Goal: Information Seeking & Learning: Compare options

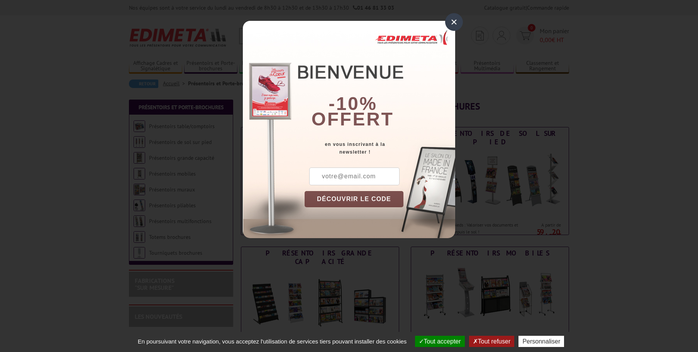
drag, startPoint x: 455, startPoint y: 23, endPoint x: 448, endPoint y: 85, distance: 63.0
click at [455, 24] on div "×" at bounding box center [454, 22] width 18 height 18
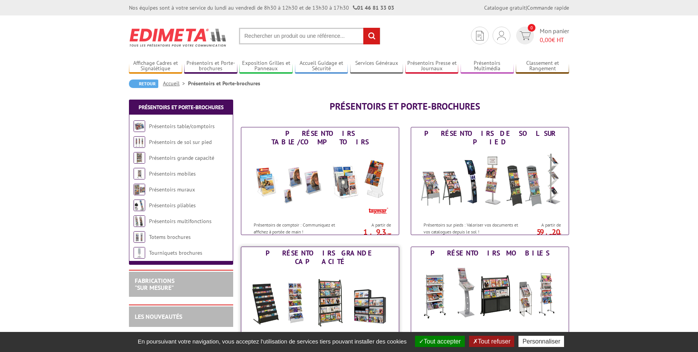
click at [335, 294] on img at bounding box center [320, 303] width 143 height 70
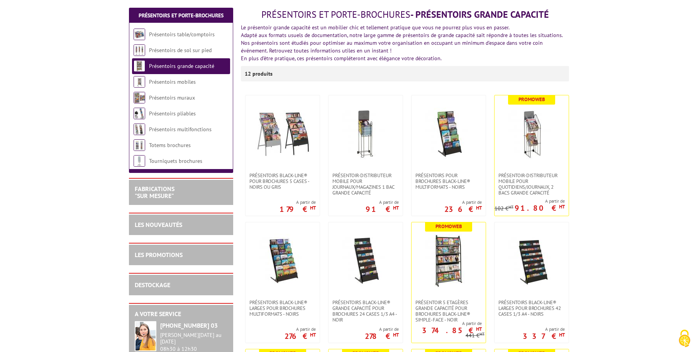
scroll to position [116, 0]
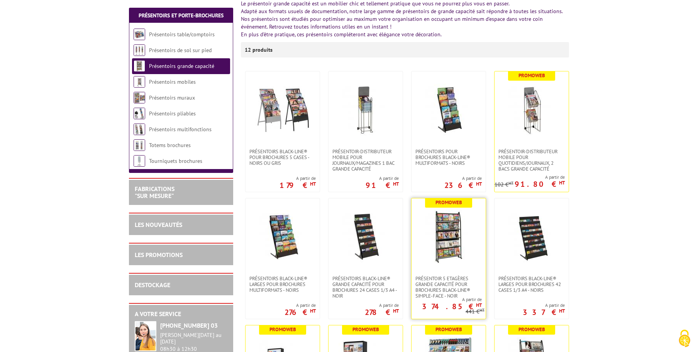
click at [447, 247] on img at bounding box center [449, 237] width 54 height 54
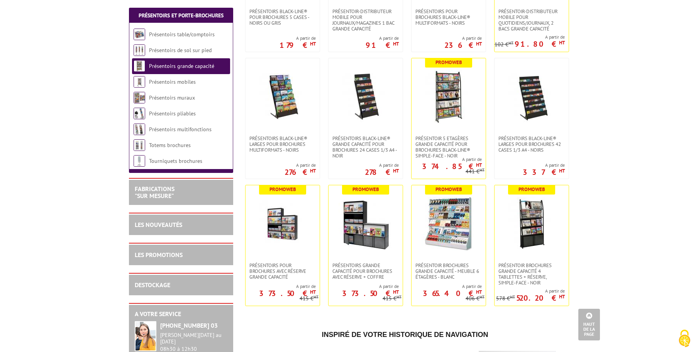
scroll to position [270, 0]
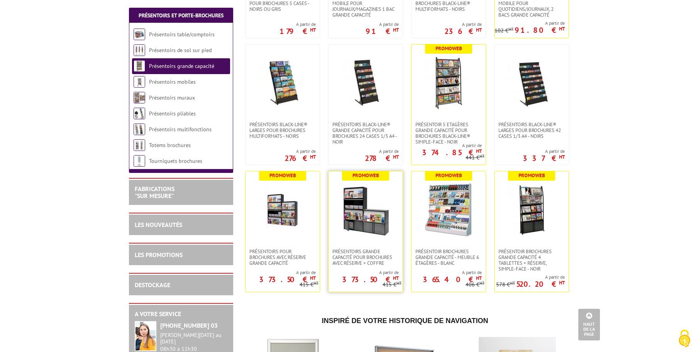
click at [355, 225] on img at bounding box center [366, 210] width 54 height 54
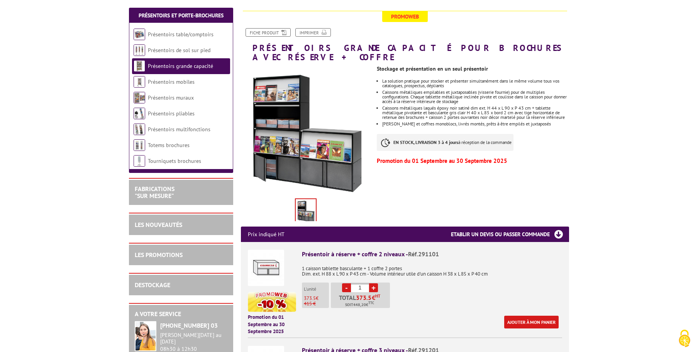
scroll to position [116, 0]
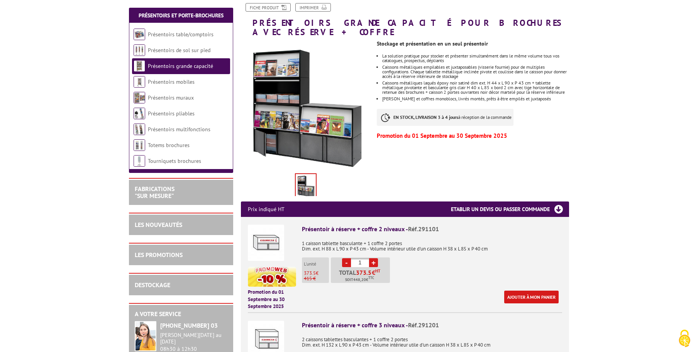
click at [311, 176] on img at bounding box center [306, 186] width 20 height 24
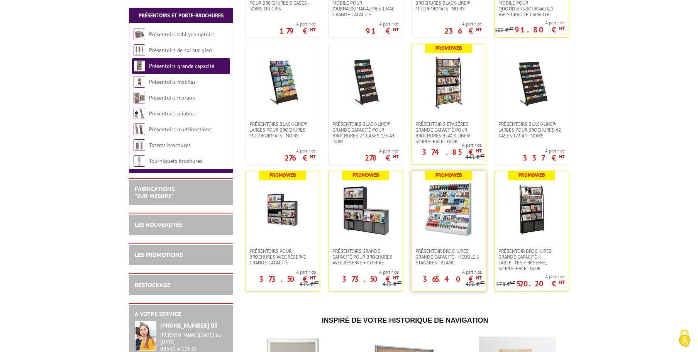
click at [443, 213] on img at bounding box center [449, 210] width 54 height 54
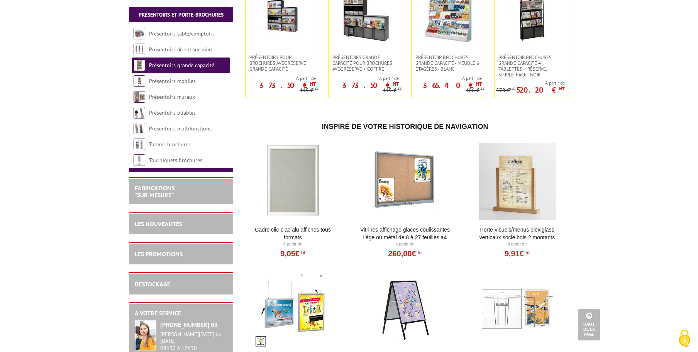
scroll to position [464, 0]
